Goal: Navigation & Orientation: Find specific page/section

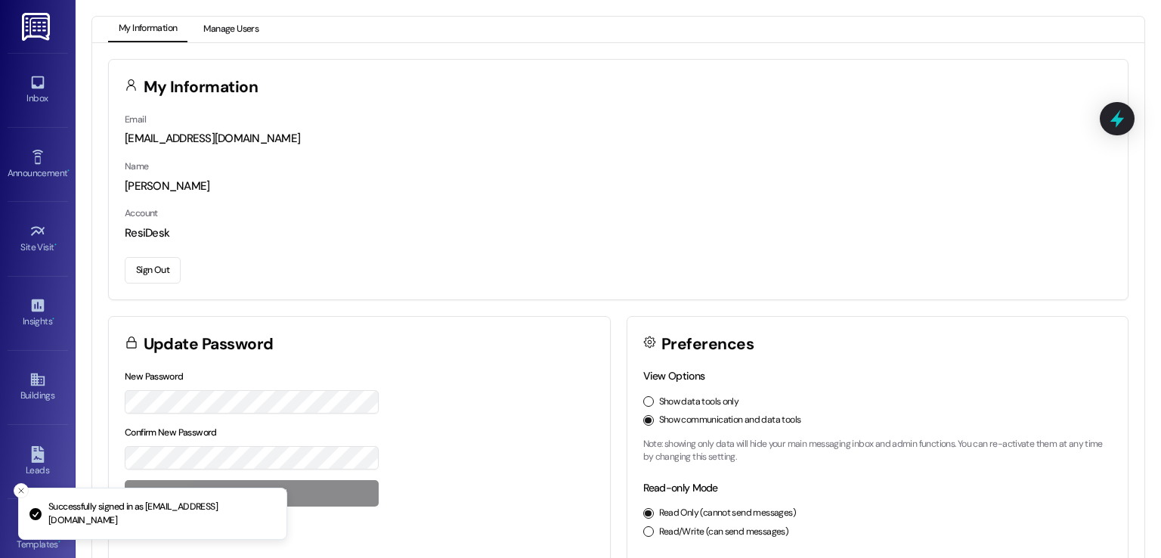
click at [234, 27] on button "Manage Users" at bounding box center [231, 30] width 76 height 26
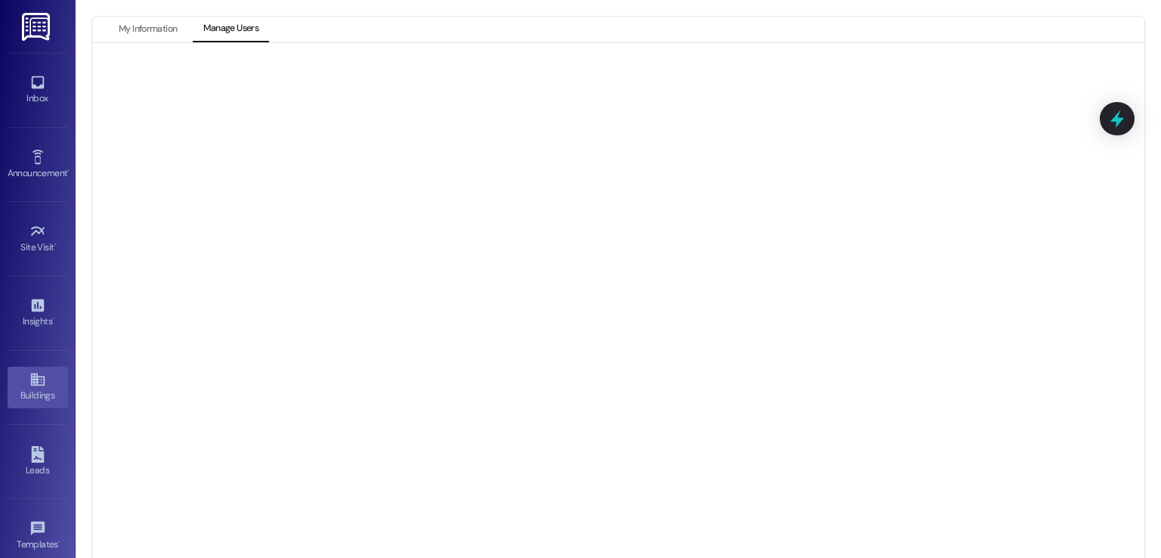
click at [30, 383] on icon at bounding box center [37, 379] width 14 height 13
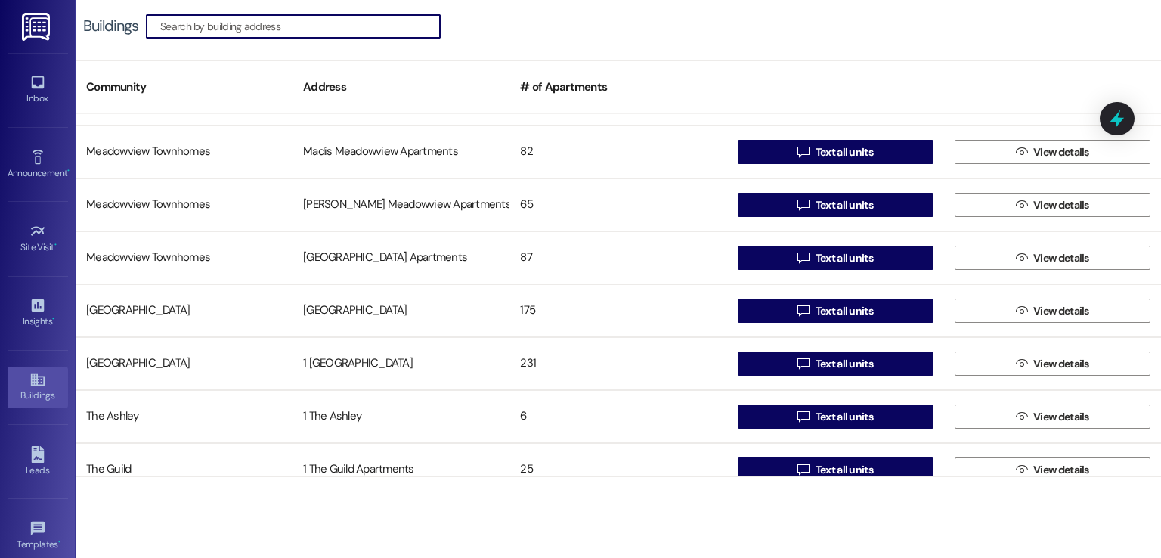
scroll to position [590, 0]
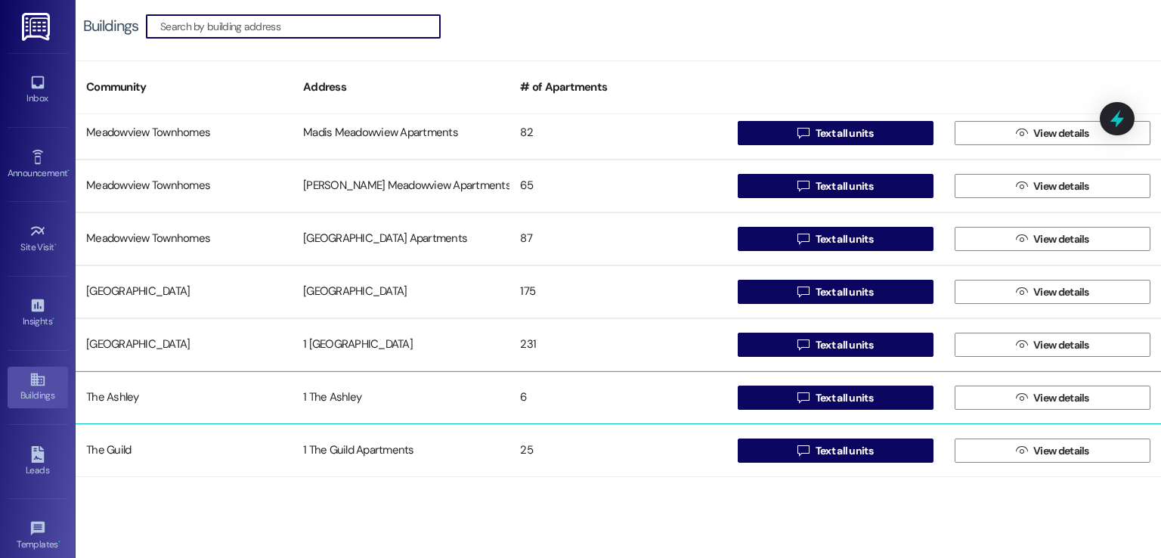
click at [342, 398] on div "1 The Ashley" at bounding box center [401, 398] width 217 height 30
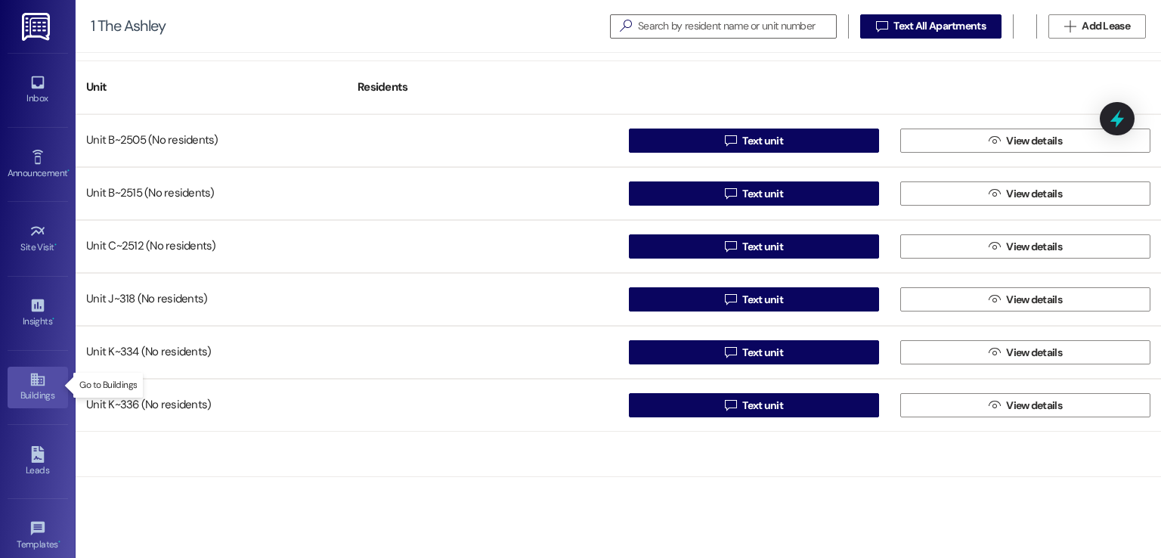
click at [35, 392] on div "Buildings" at bounding box center [38, 395] width 76 height 15
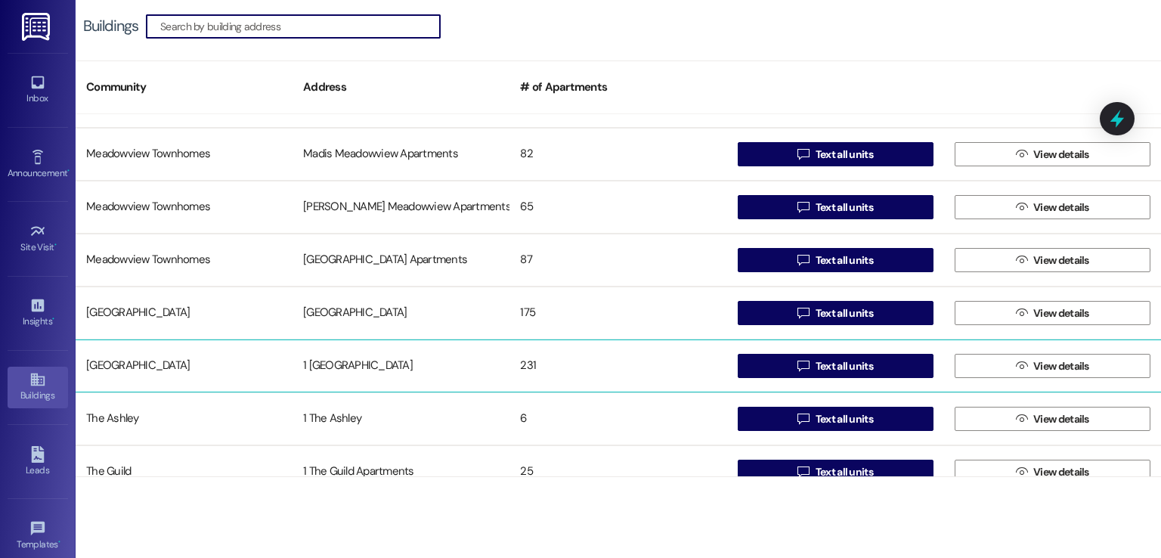
scroll to position [590, 0]
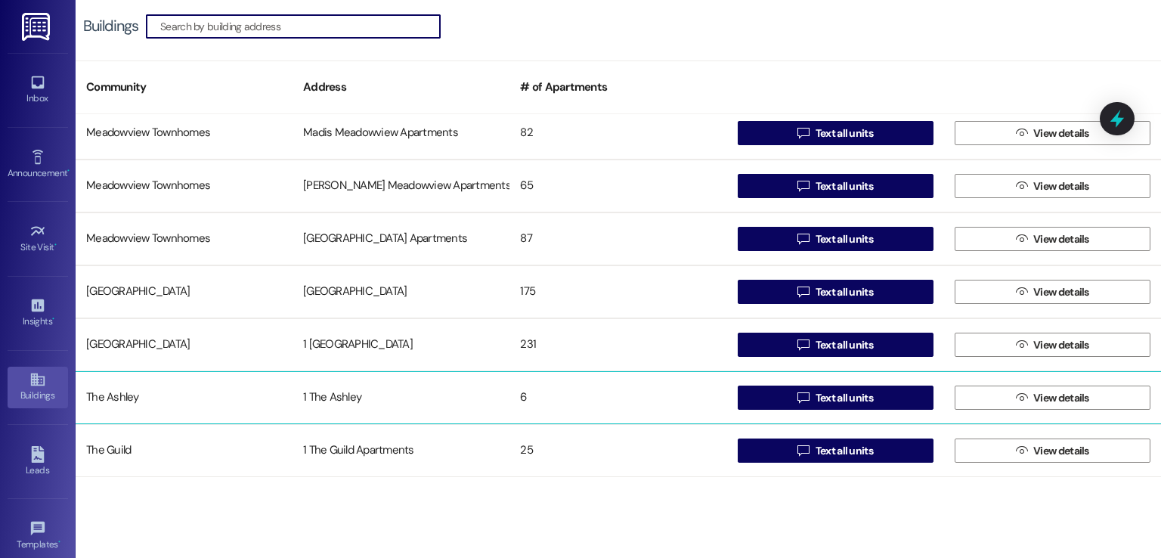
click at [331, 397] on div "1 The Ashley" at bounding box center [401, 398] width 217 height 30
